Goal: Task Accomplishment & Management: Manage account settings

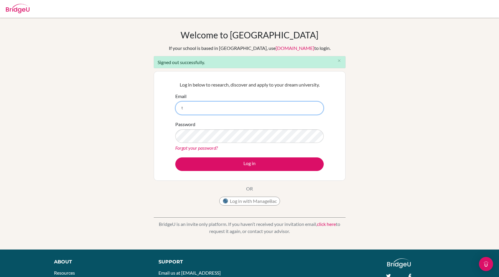
type input "t"
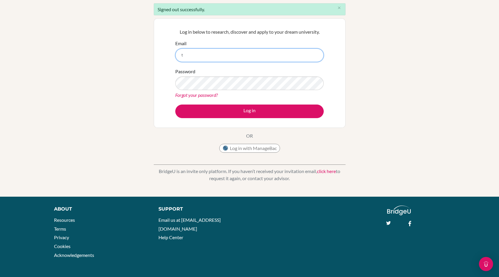
click at [211, 55] on input "t" at bounding box center [249, 55] width 148 height 14
type input "[EMAIL_ADDRESS][DOMAIN_NAME]"
click at [309, 42] on div "Email diab220320@diabstudents.com" at bounding box center [249, 51] width 148 height 22
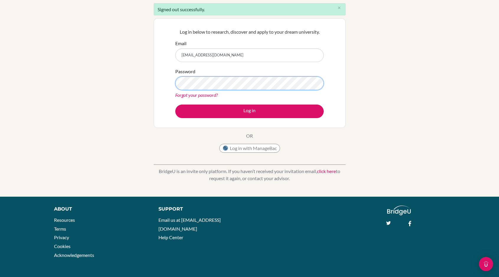
click at [175, 104] on button "Log in" at bounding box center [249, 111] width 148 height 14
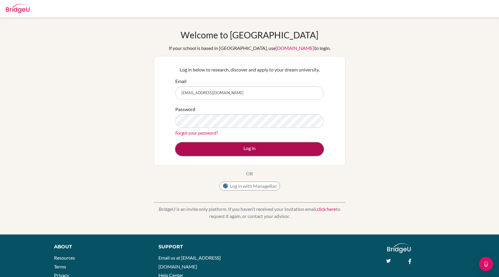
click at [308, 151] on button "Log in" at bounding box center [249, 149] width 148 height 14
